Goal: Communication & Community: Answer question/provide support

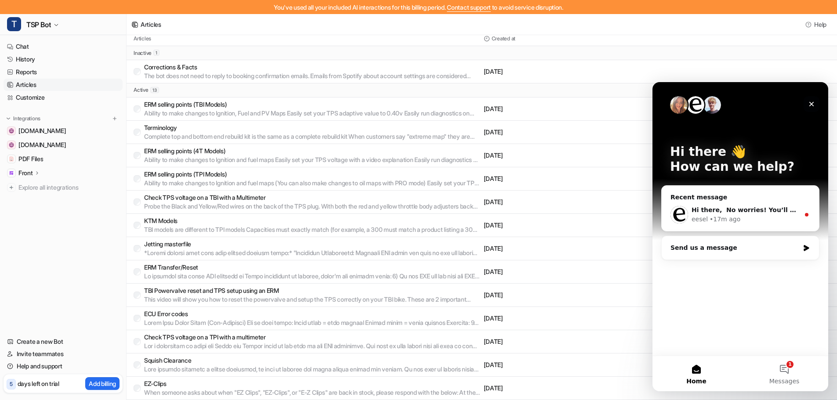
click at [815, 104] on div "Close" at bounding box center [812, 104] width 16 height 16
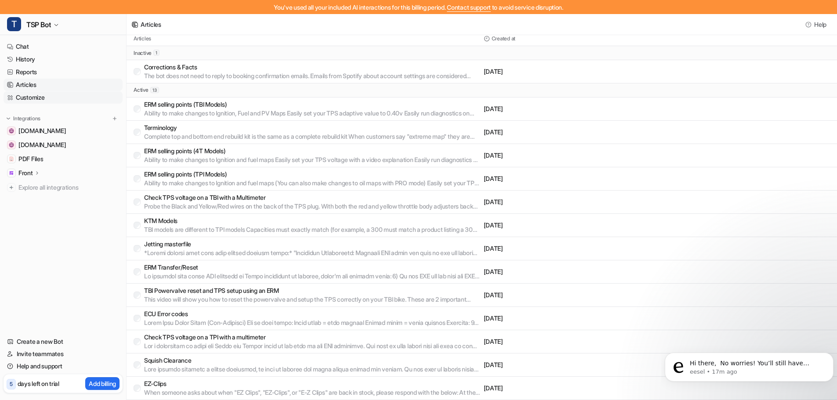
click at [48, 95] on link "Customize" at bounding box center [63, 97] width 119 height 12
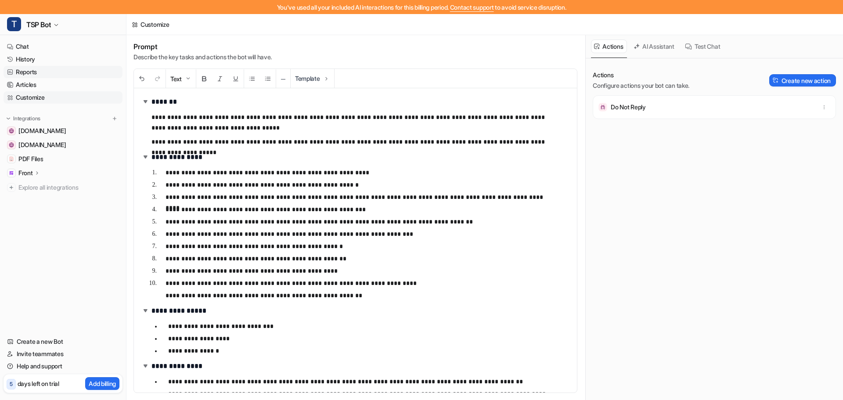
click at [29, 71] on link "Reports" at bounding box center [63, 72] width 119 height 12
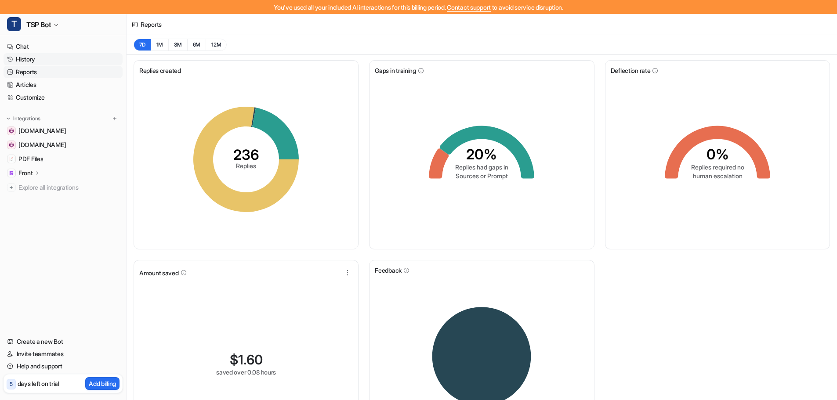
click at [29, 62] on link "History" at bounding box center [63, 59] width 119 height 12
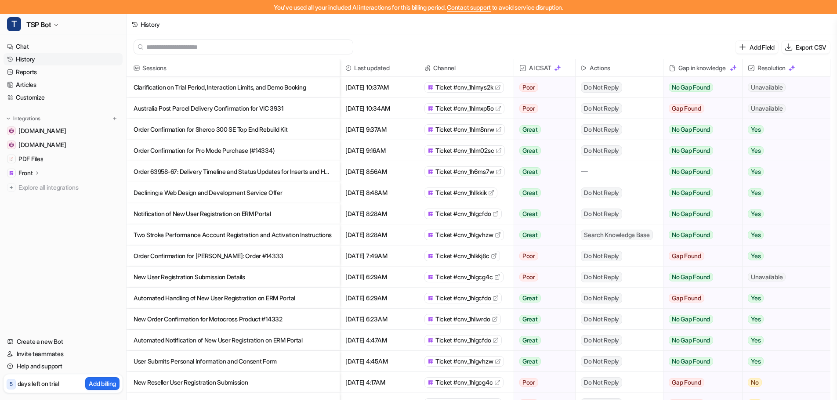
click at [198, 91] on p "Clarification on Trial Period, Interaction Limits, and Demo Booking" at bounding box center [233, 87] width 199 height 21
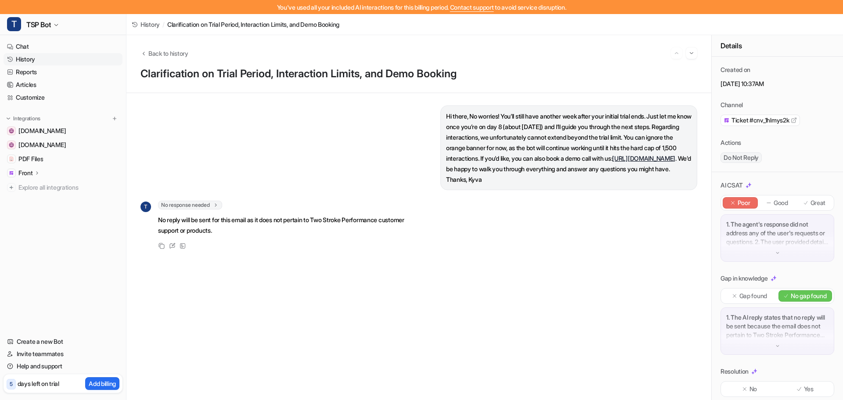
click at [26, 60] on link "History" at bounding box center [63, 59] width 119 height 12
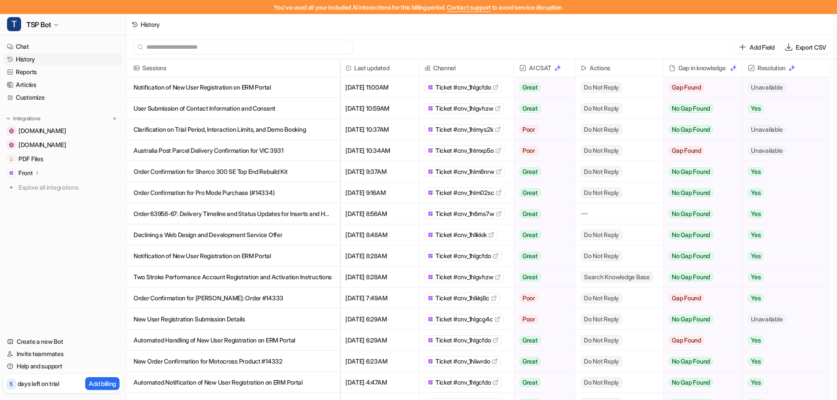
click at [253, 109] on p "User Submission of Contact Information and Consent" at bounding box center [233, 108] width 199 height 21
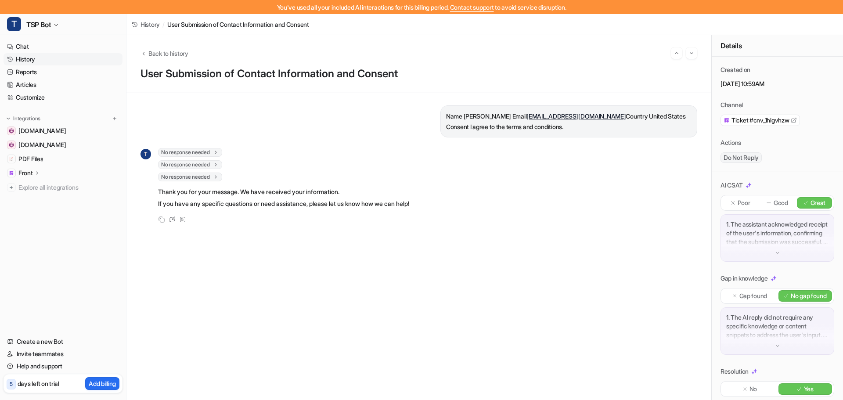
click at [198, 152] on span "No response needed" at bounding box center [190, 152] width 64 height 9
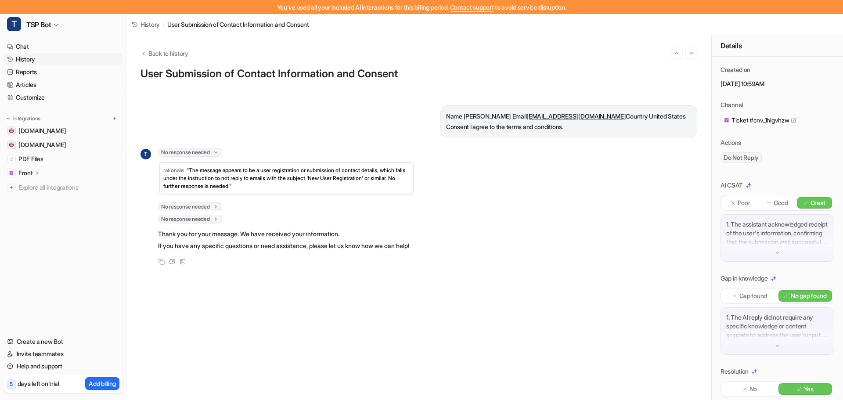
click at [206, 204] on span "No response needed" at bounding box center [190, 207] width 64 height 9
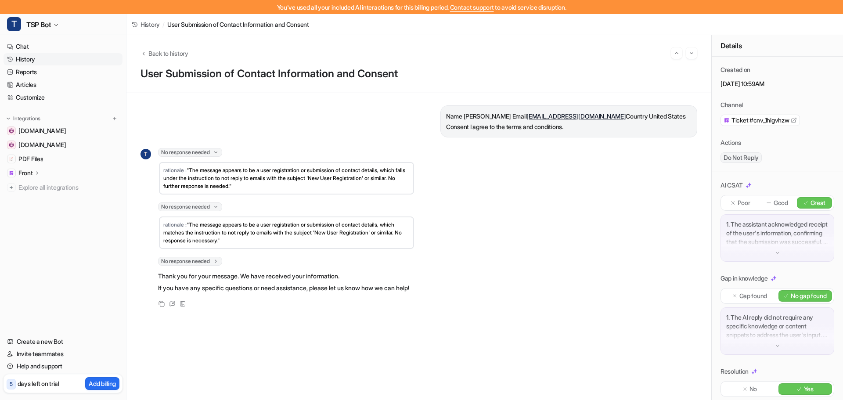
click at [198, 266] on div "No response needed rationale : "The message appears to be a user registration o…" at bounding box center [286, 262] width 257 height 11
click at [199, 261] on span "No response needed" at bounding box center [190, 261] width 64 height 9
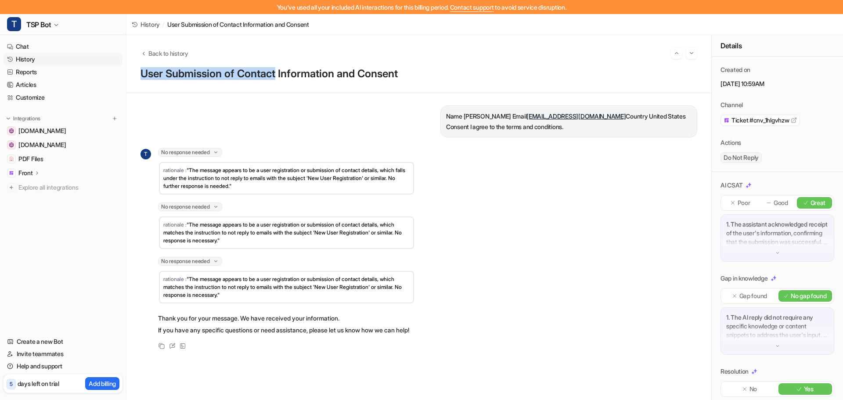
drag, startPoint x: 143, startPoint y: 75, endPoint x: 282, endPoint y: 74, distance: 138.4
click at [282, 74] on h1 "User Submission of Contact Information and Consent" at bounding box center [419, 74] width 557 height 13
click at [354, 76] on h1 "User Submission of Contact Information and Consent" at bounding box center [419, 74] width 557 height 13
drag, startPoint x: 344, startPoint y: 72, endPoint x: 138, endPoint y: 75, distance: 205.2
click at [138, 75] on div "Back to history User Submission of Contact Information and Consent" at bounding box center [419, 64] width 585 height 58
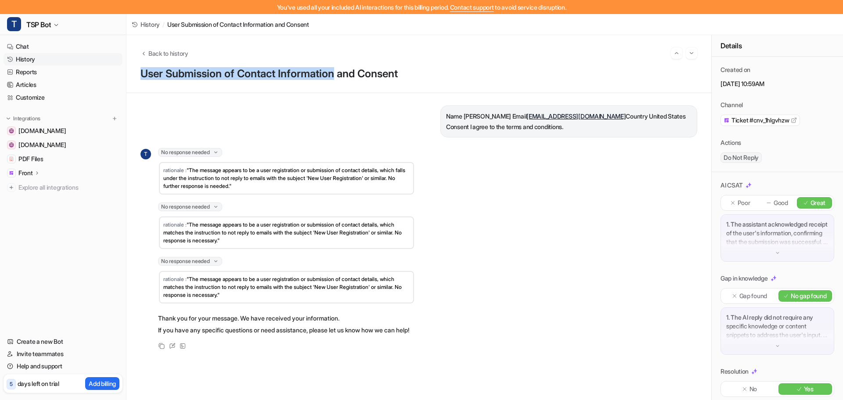
copy h1 "User Submission of Contact Information"
click at [42, 97] on link "Customize" at bounding box center [63, 97] width 119 height 12
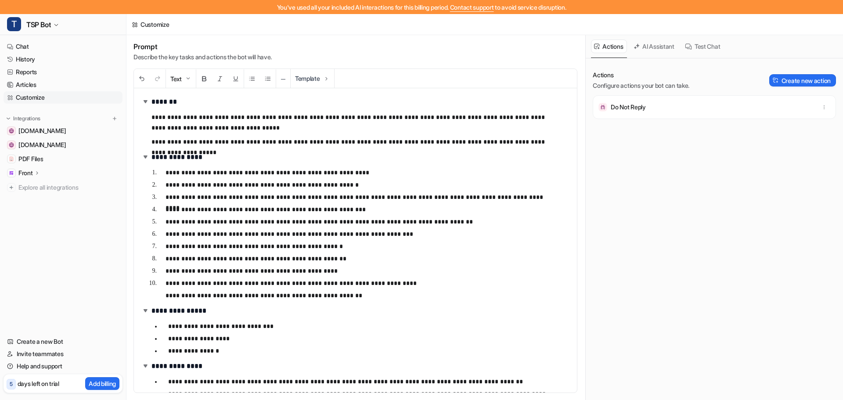
click at [337, 267] on p "**********" at bounding box center [361, 271] width 391 height 11
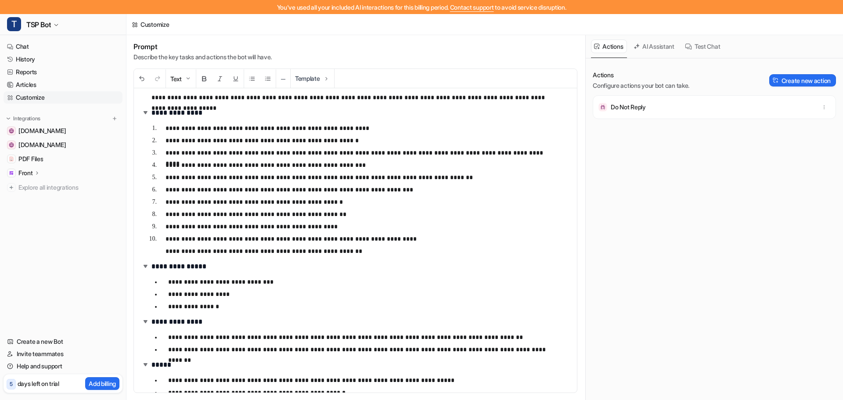
scroll to position [44, 0]
click at [348, 226] on p "**********" at bounding box center [361, 227] width 391 height 11
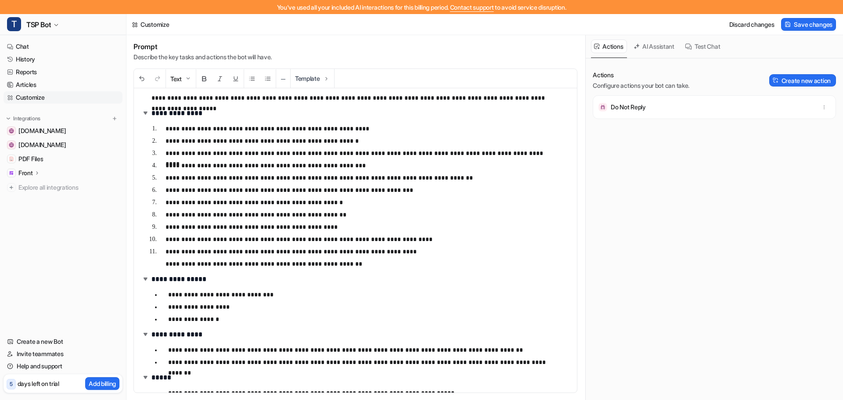
click at [376, 267] on p "**********" at bounding box center [361, 264] width 391 height 11
click at [797, 25] on span "Save changes" at bounding box center [813, 24] width 39 height 9
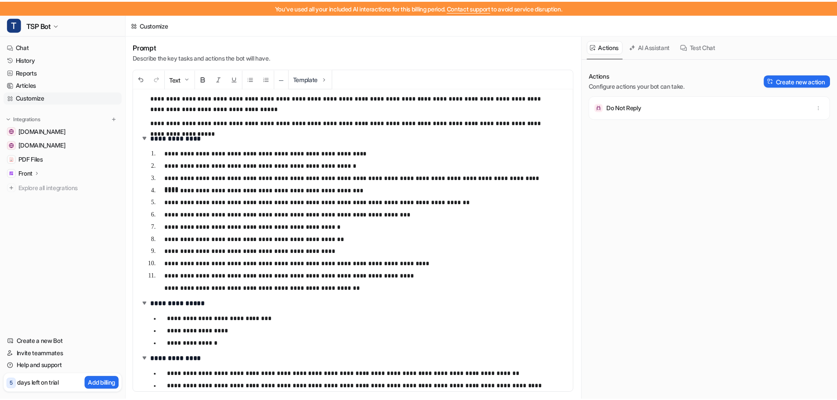
scroll to position [0, 0]
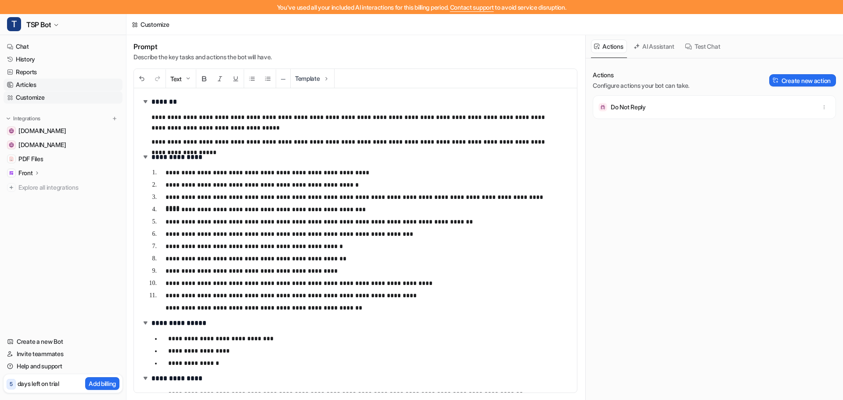
click at [30, 80] on link "Articles" at bounding box center [63, 85] width 119 height 12
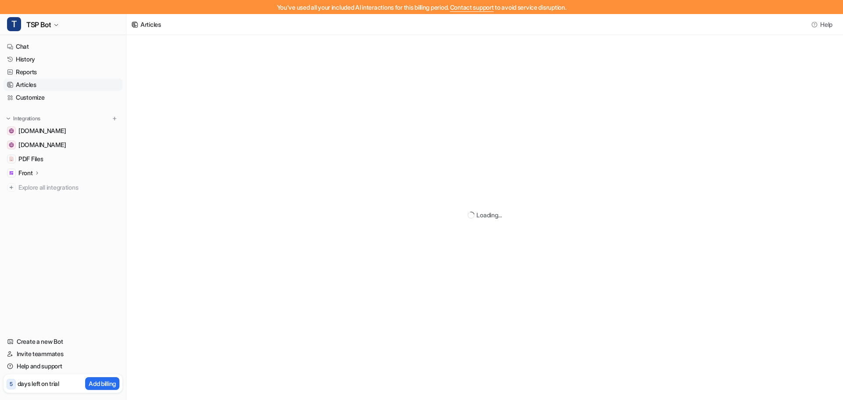
click at [36, 86] on link "Articles" at bounding box center [63, 85] width 119 height 12
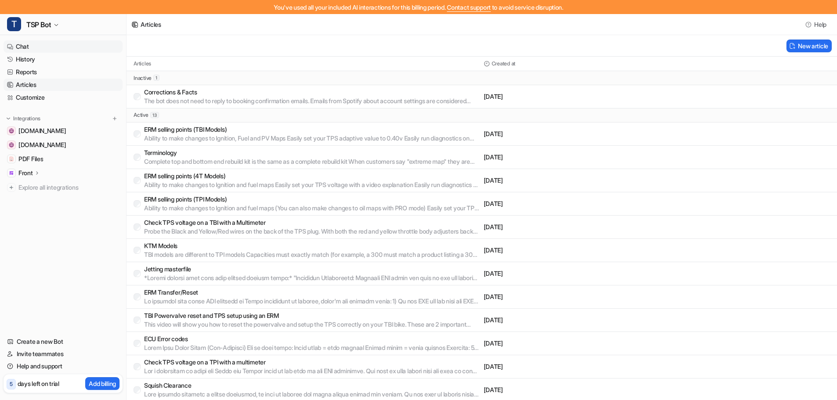
click at [21, 43] on link "Chat" at bounding box center [63, 46] width 119 height 12
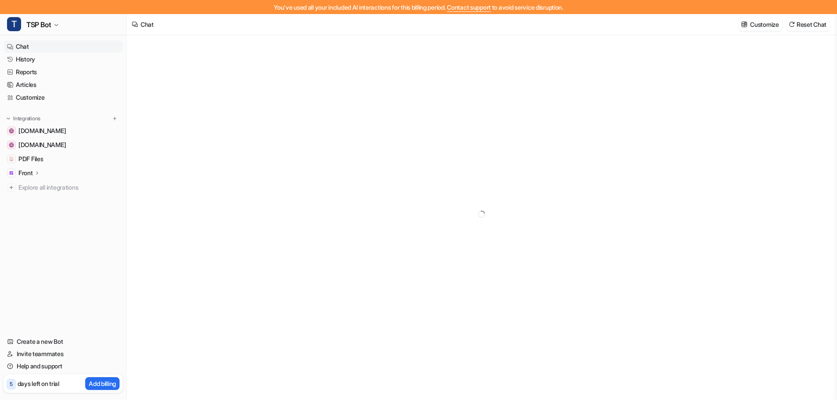
type textarea "**********"
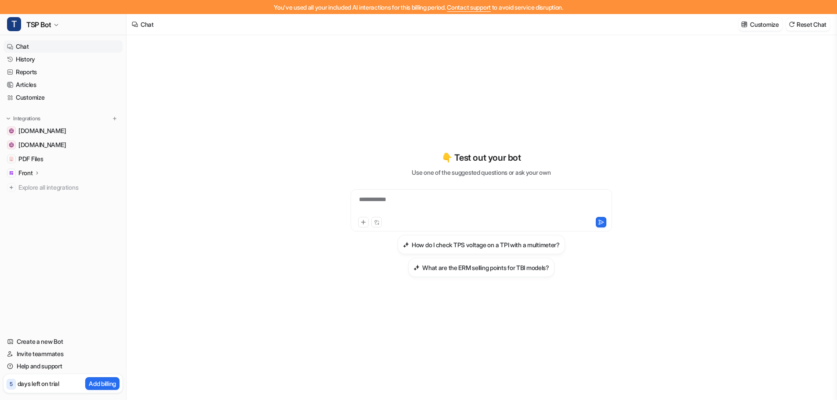
click at [395, 201] on div "**********" at bounding box center [481, 205] width 257 height 20
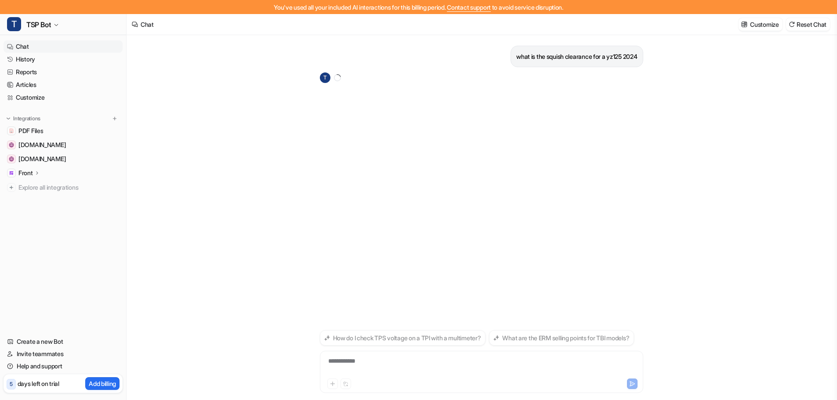
scroll to position [14, 0]
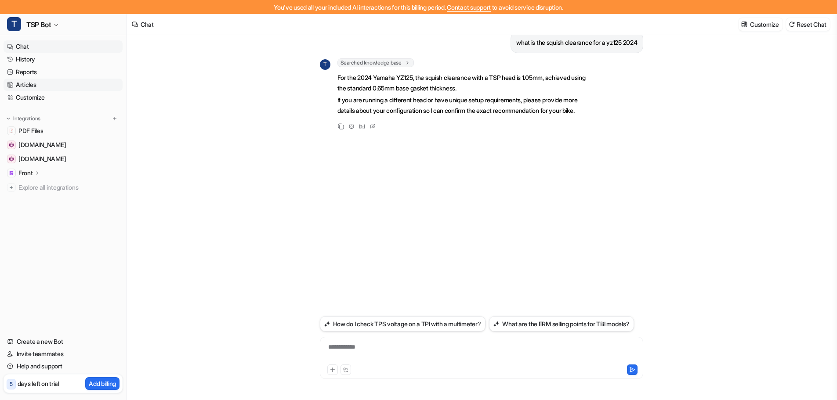
click at [50, 81] on link "Articles" at bounding box center [63, 85] width 119 height 12
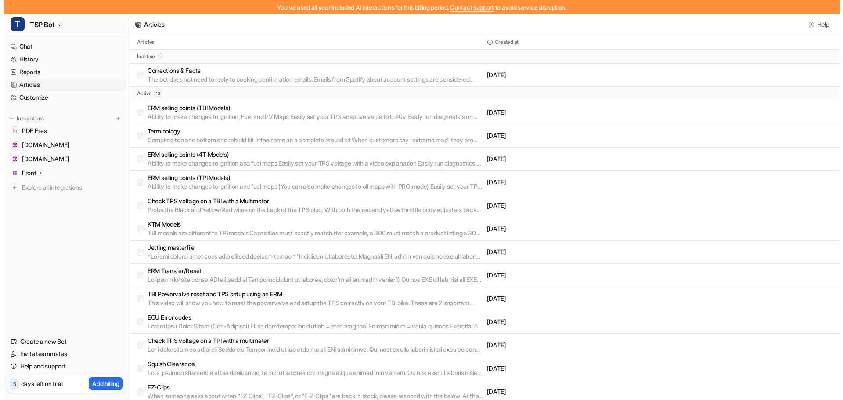
scroll to position [25, 0]
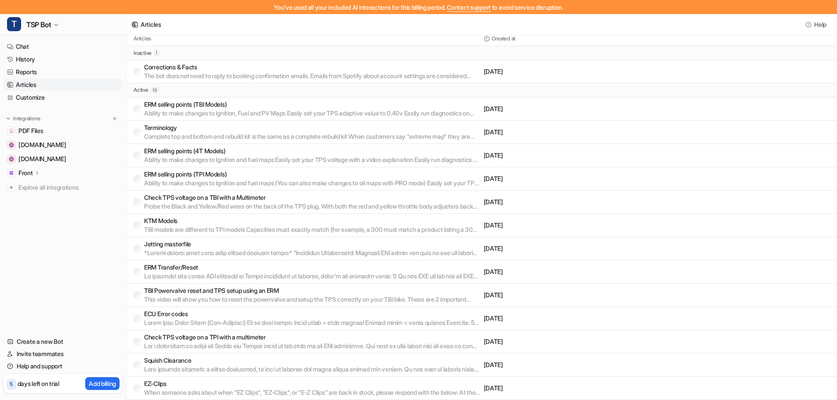
click at [186, 363] on p "Squish Clearance" at bounding box center [312, 360] width 336 height 9
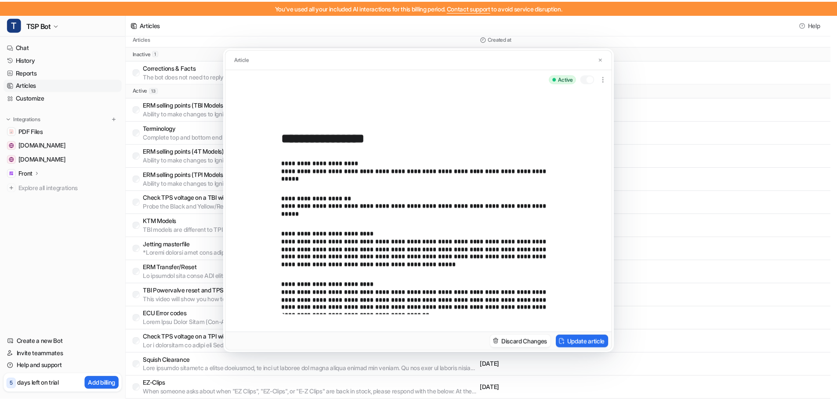
scroll to position [0, 0]
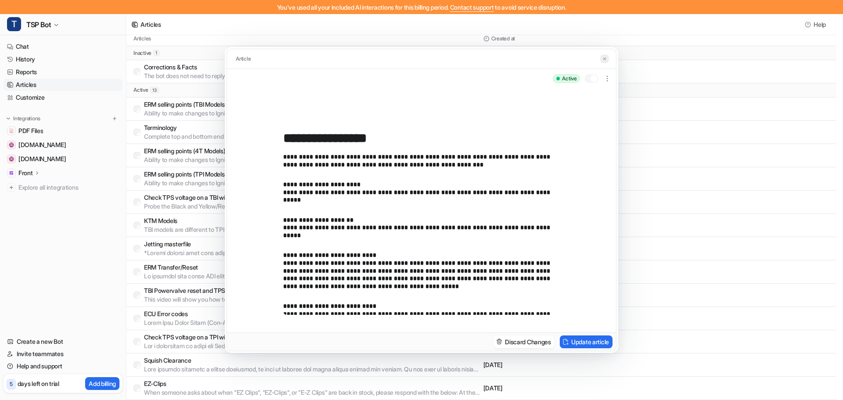
click at [604, 58] on img at bounding box center [604, 59] width 5 height 6
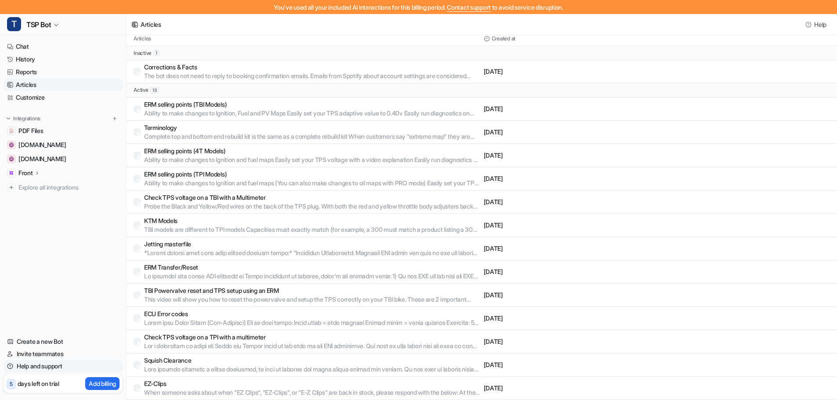
click at [41, 364] on link "Help and support" at bounding box center [63, 366] width 119 height 12
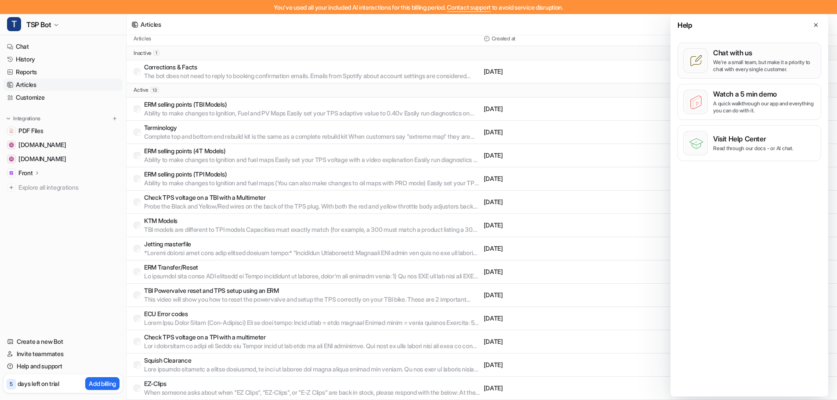
click at [706, 61] on icon at bounding box center [696, 61] width 25 height 25
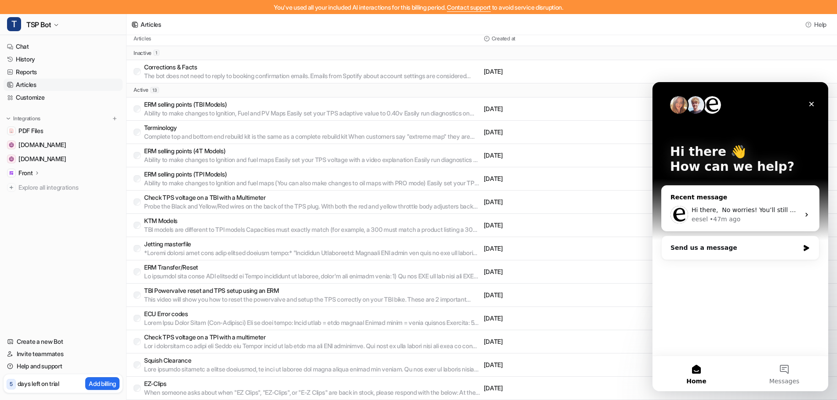
click at [730, 222] on div "• 47m ago" at bounding box center [724, 219] width 31 height 9
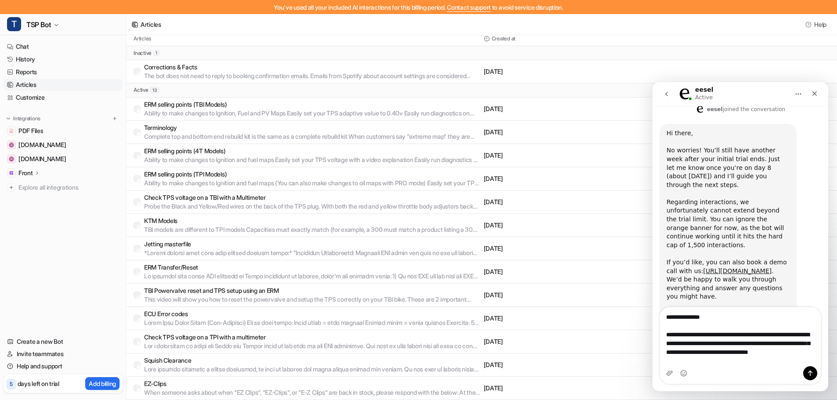
scroll to position [185, 0]
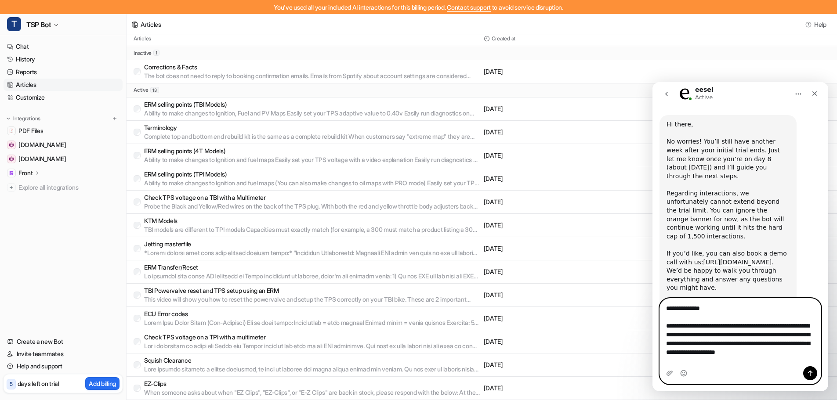
click at [781, 336] on textarea "**********" at bounding box center [740, 328] width 161 height 59
click at [818, 358] on textarea "**********" at bounding box center [740, 328] width 161 height 59
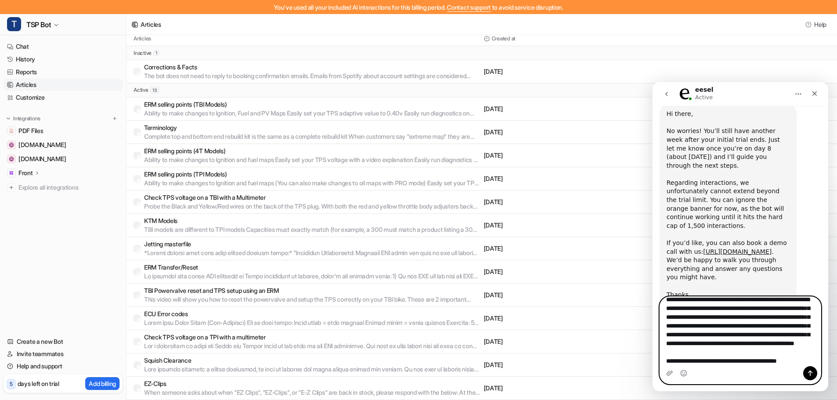
scroll to position [50, 0]
type textarea "**********"
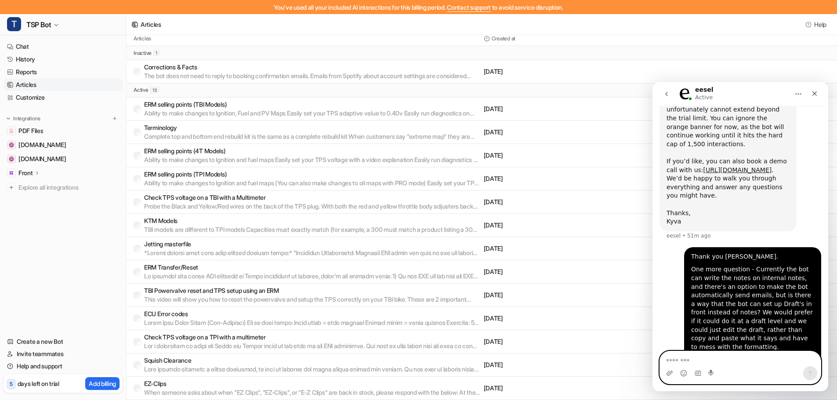
scroll to position [279, 0]
